Goal: Task Accomplishment & Management: Use online tool/utility

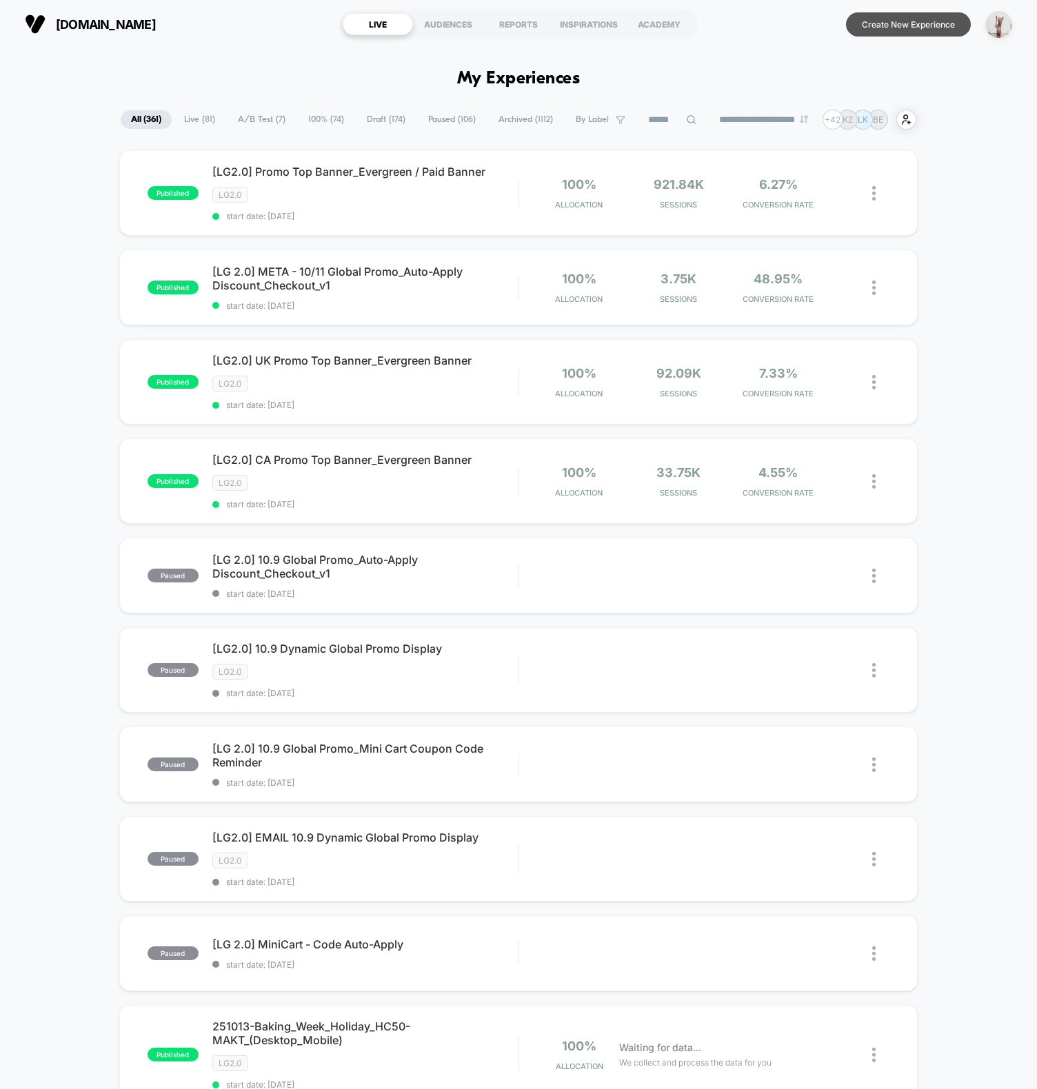
click at [908, 28] on button "Create New Experience" at bounding box center [908, 24] width 125 height 24
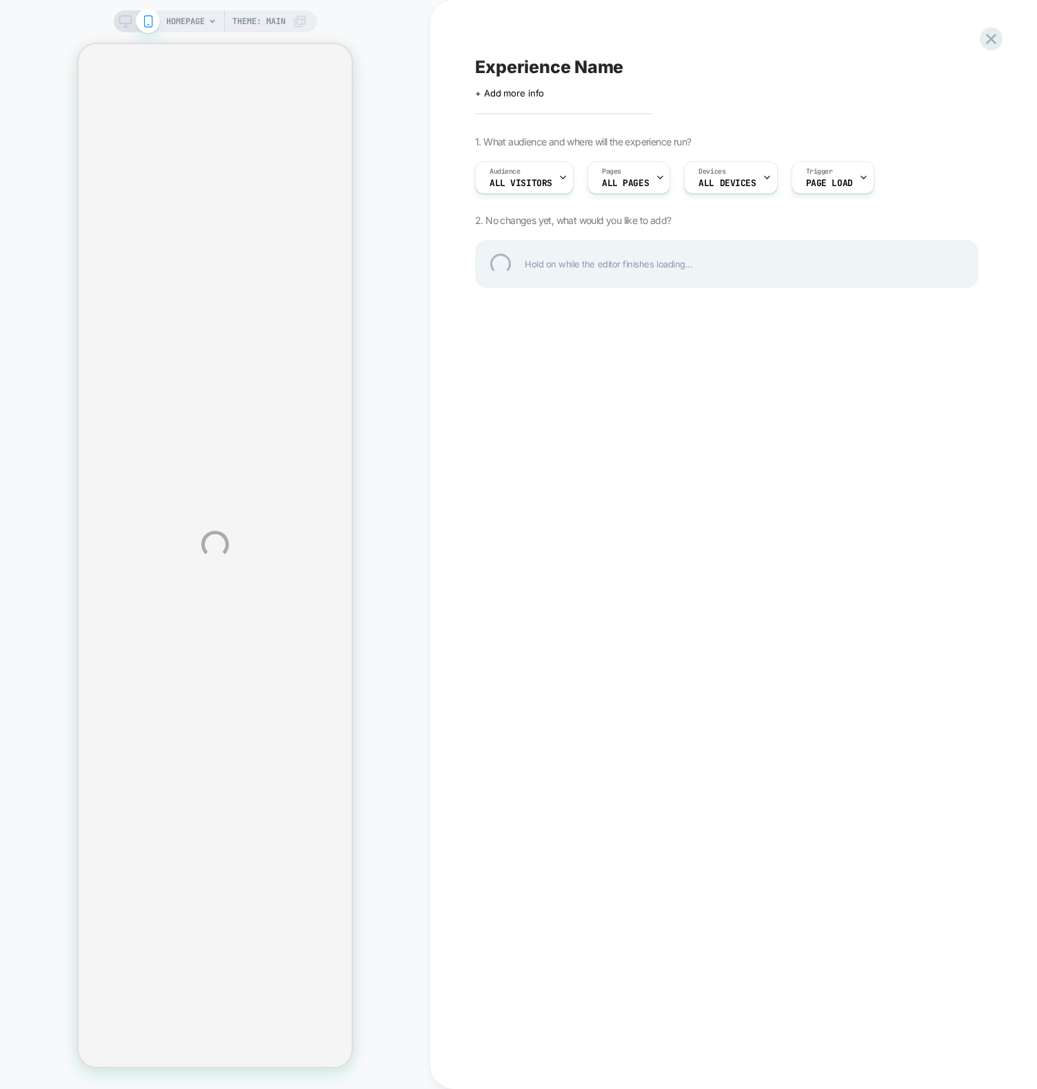
click at [419, 366] on div "HOMEPAGE Theme: MAIN Experience Name Click to edit experience details + Add mor…" at bounding box center [518, 544] width 1037 height 1089
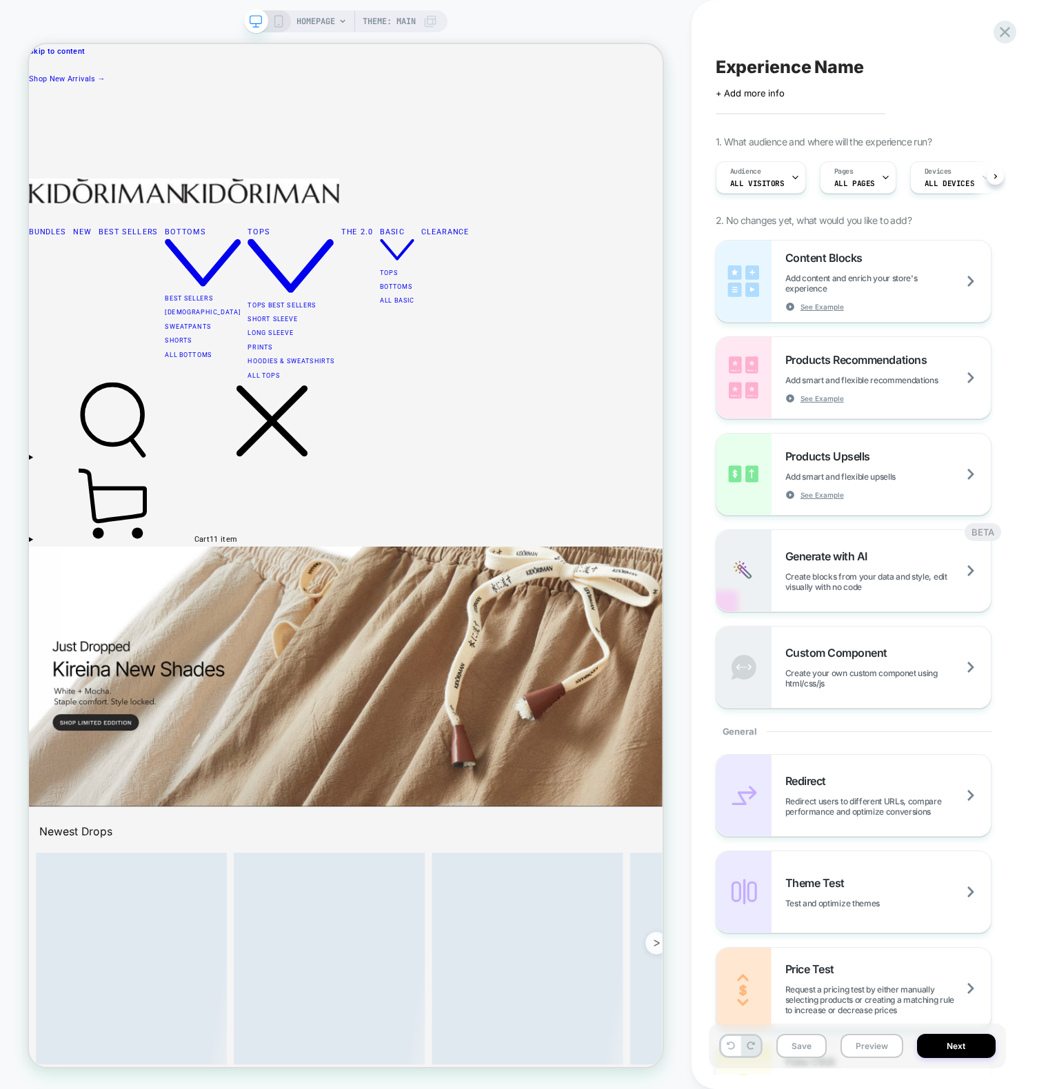
scroll to position [0, 1]
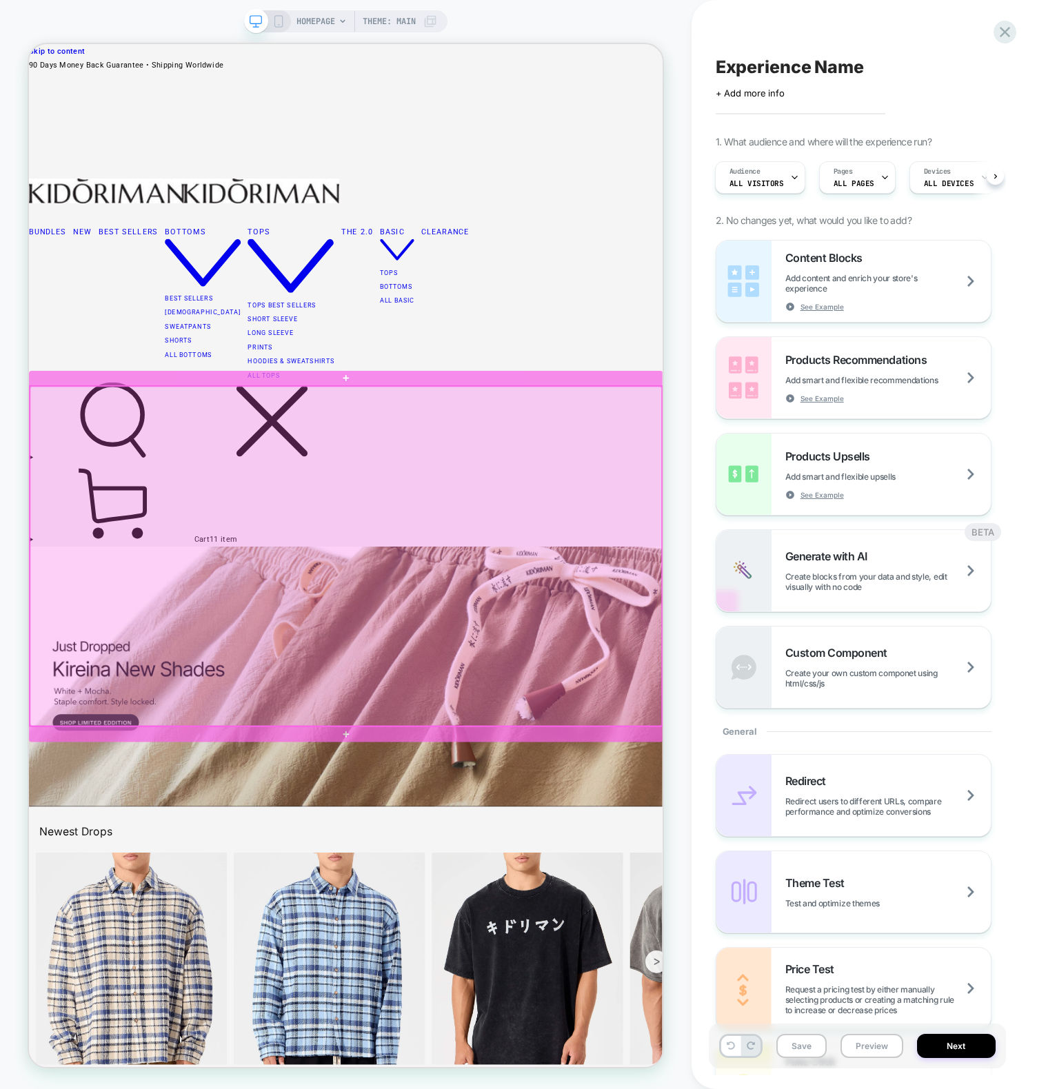
click at [443, 621] on div at bounding box center [451, 726] width 842 height 453
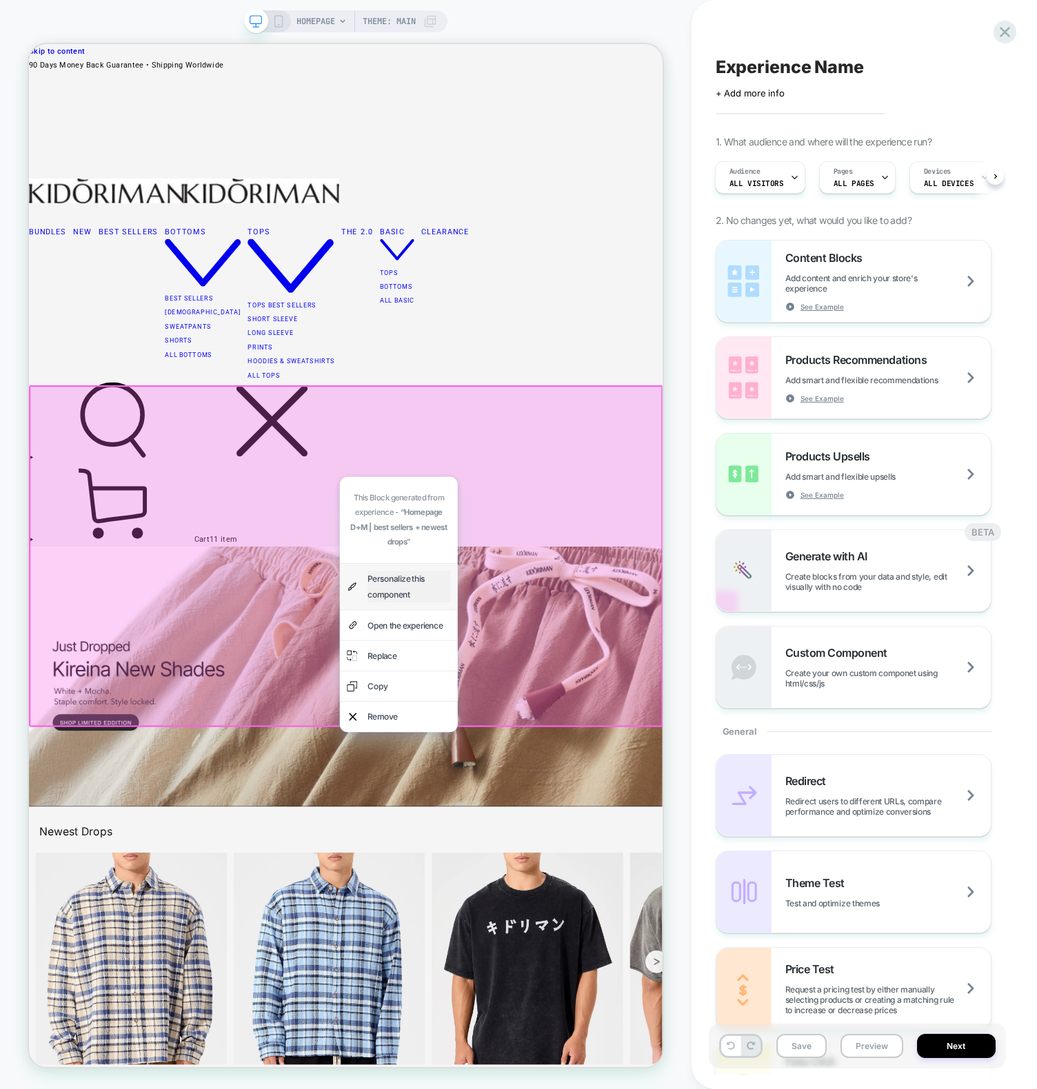
click at [547, 780] on div "Personalize this component" at bounding box center [535, 767] width 110 height 41
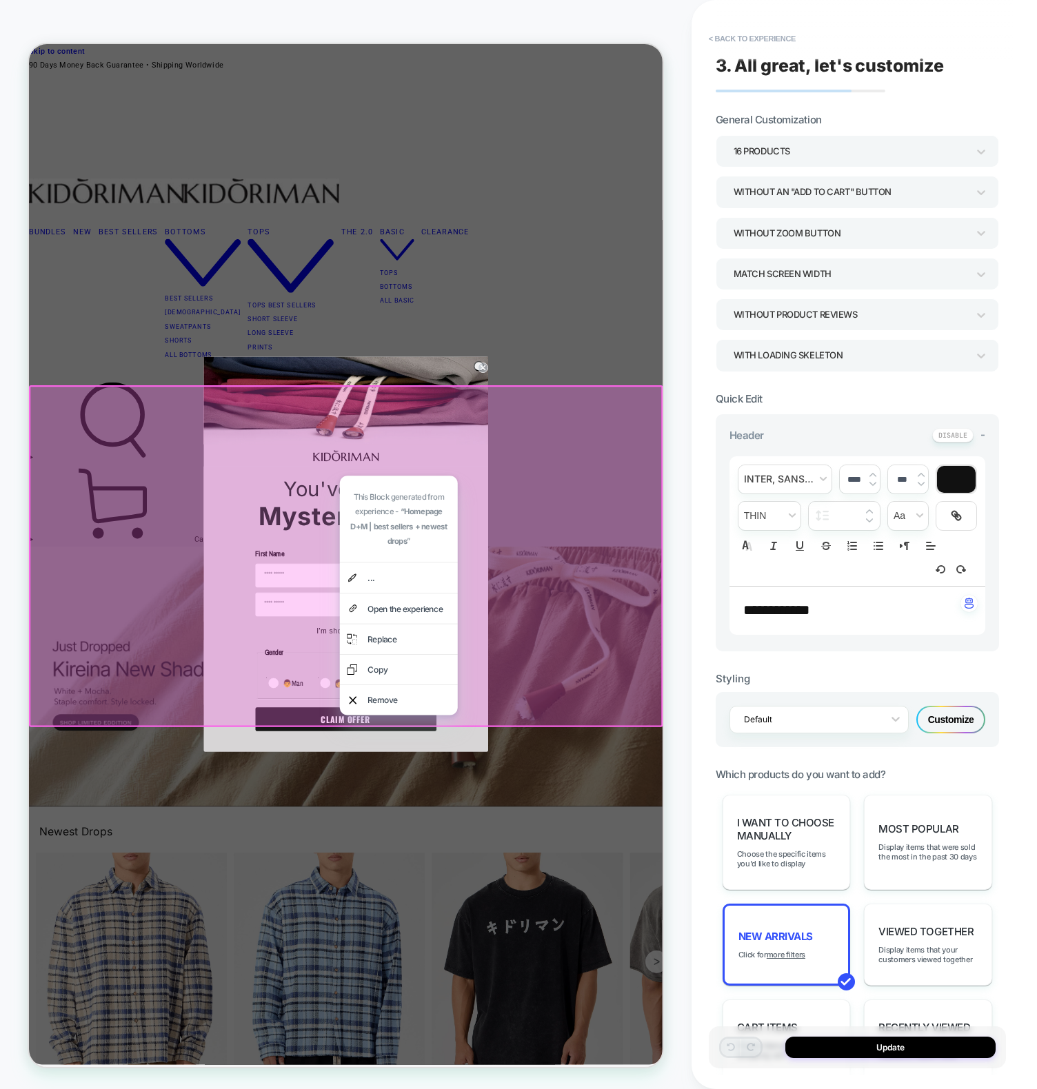
scroll to position [2, 0]
click at [665, 704] on div at bounding box center [451, 725] width 845 height 456
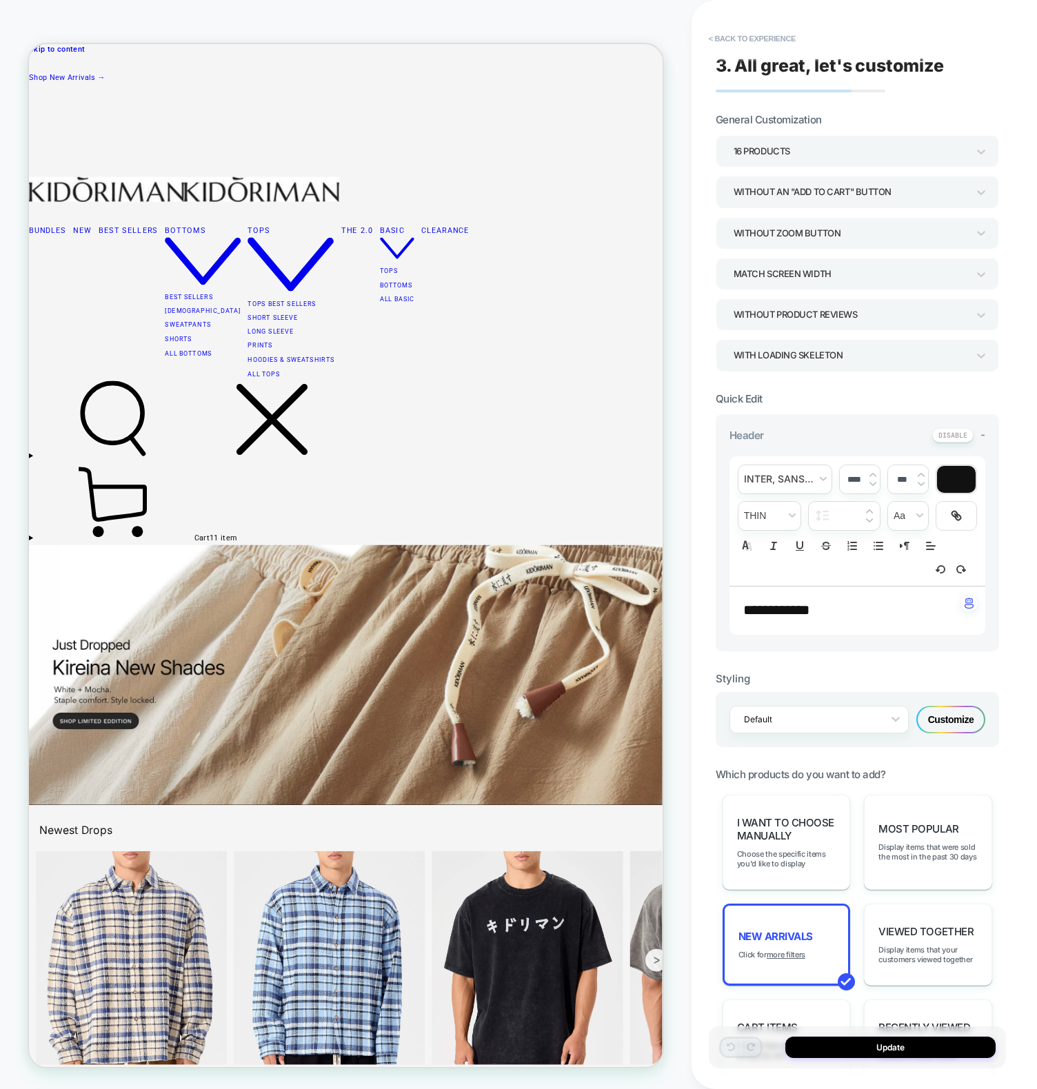
click at [820, 192] on div "Without an "add to cart" button" at bounding box center [850, 192] width 234 height 19
click at [803, 254] on div "With add to cart inside image" at bounding box center [857, 258] width 272 height 28
